Goal: Transaction & Acquisition: Purchase product/service

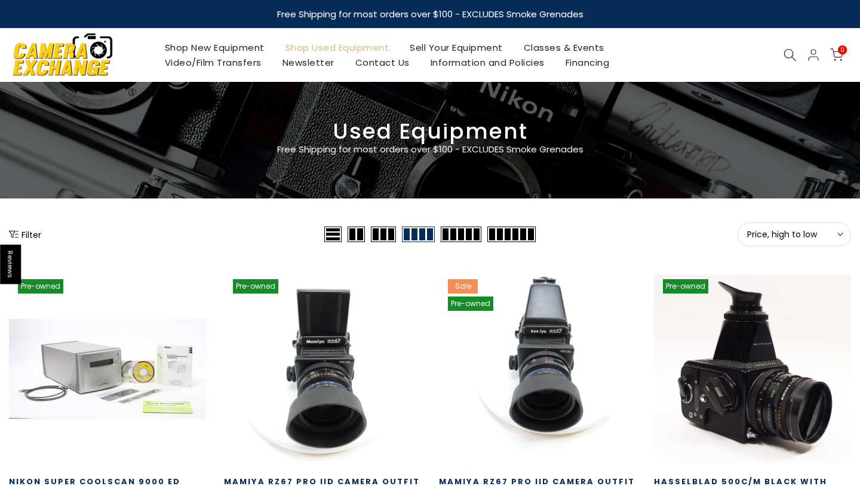
type input "**********"
click at [824, 229] on span "Price, high to low" at bounding box center [794, 234] width 94 height 11
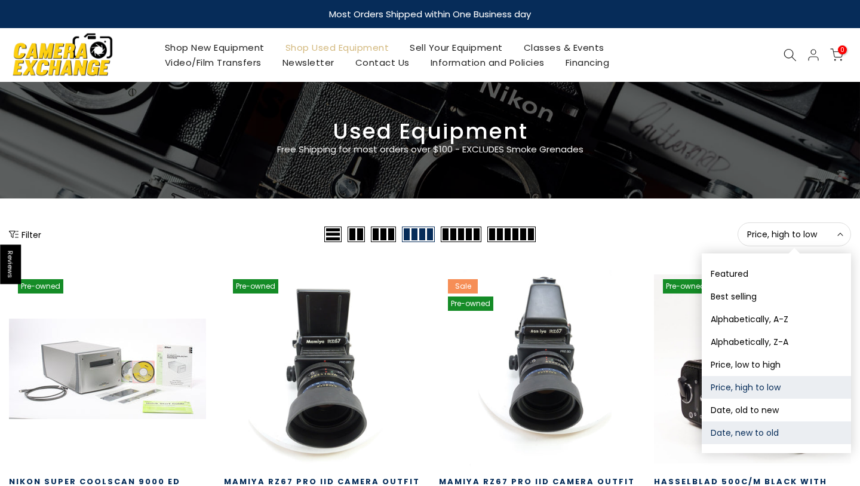
click at [762, 434] on button "Date, new to old" at bounding box center [776, 432] width 149 height 23
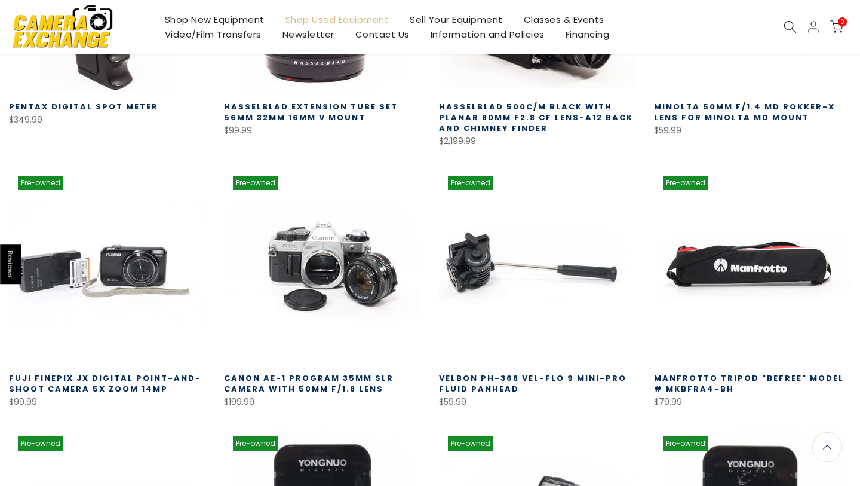
scroll to position [375, 0]
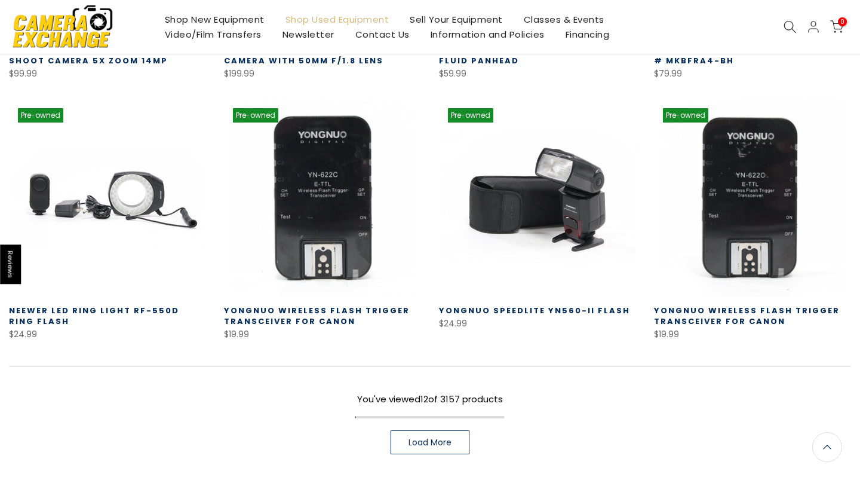
click at [451, 432] on link "Load More" at bounding box center [430, 442] width 79 height 24
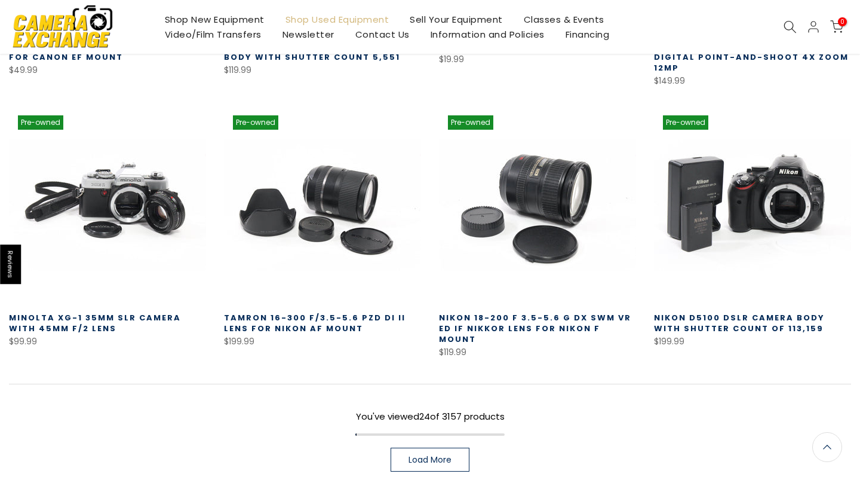
scroll to position [1538, 0]
